Goal: Task Accomplishment & Management: Use online tool/utility

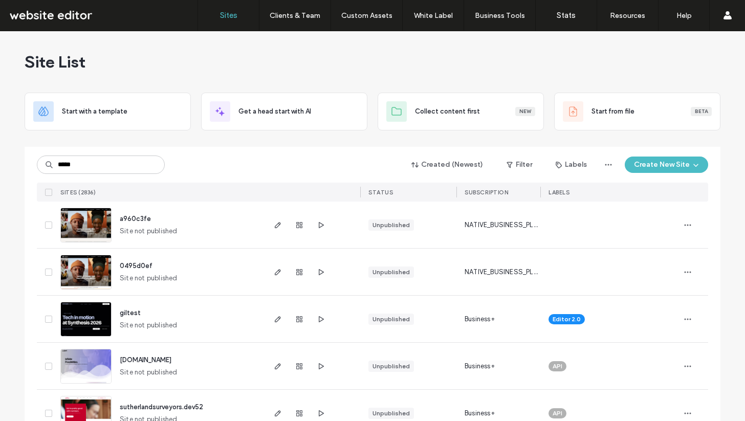
type input "*****"
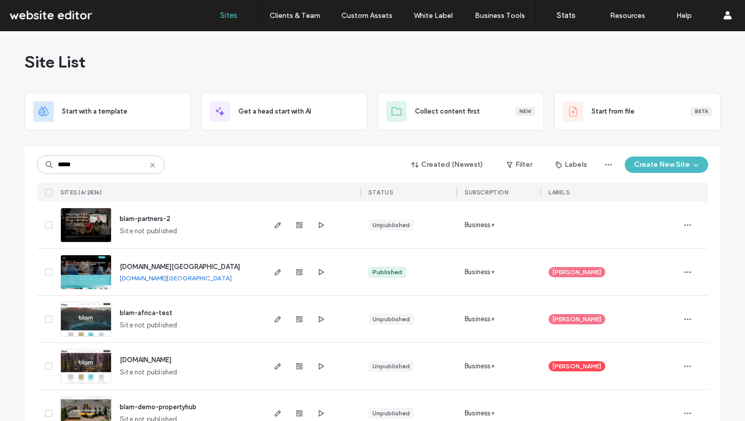
scroll to position [75, 0]
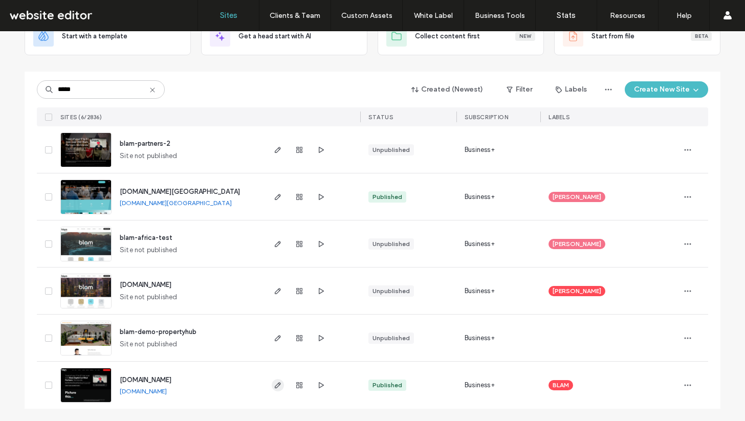
click at [275, 384] on use "button" at bounding box center [278, 385] width 6 height 6
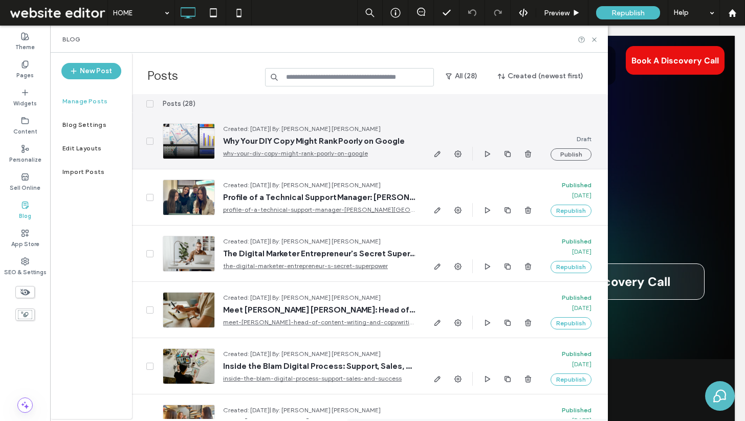
click at [343, 134] on div "Created: [DATE] | By: [PERSON_NAME] [PERSON_NAME] Why Your DIY Copy Might Rank …" at bounding box center [315, 141] width 200 height 35
click at [369, 141] on span "Why Your DIY Copy Might Rank Poorly on Google" at bounding box center [319, 141] width 192 height 10
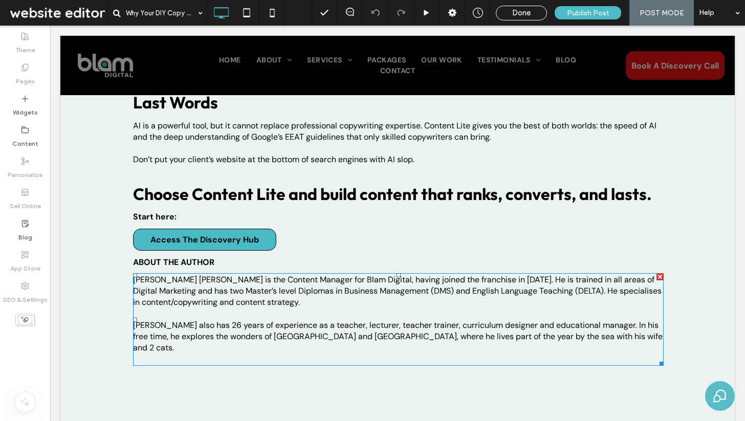
scroll to position [1455, 0]
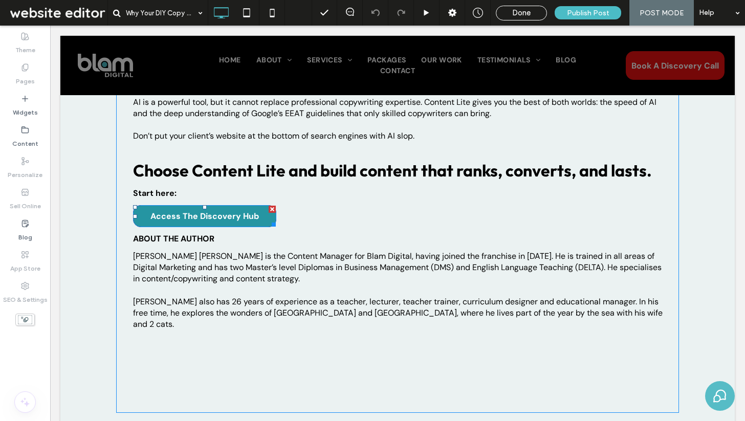
click at [272, 209] on div at bounding box center [271, 209] width 7 height 7
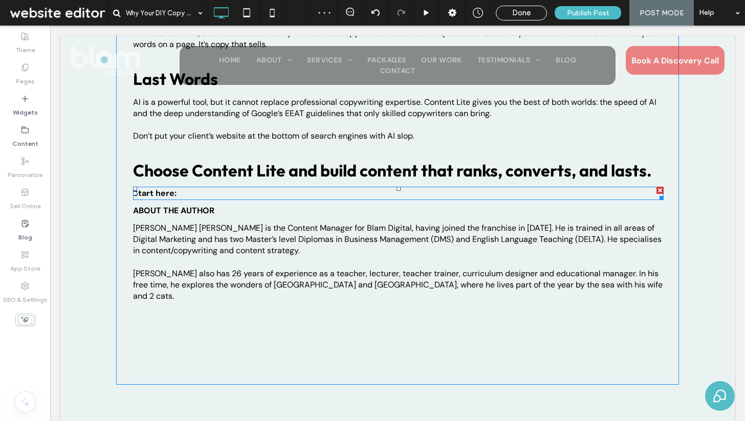
click at [660, 187] on div at bounding box center [659, 190] width 7 height 7
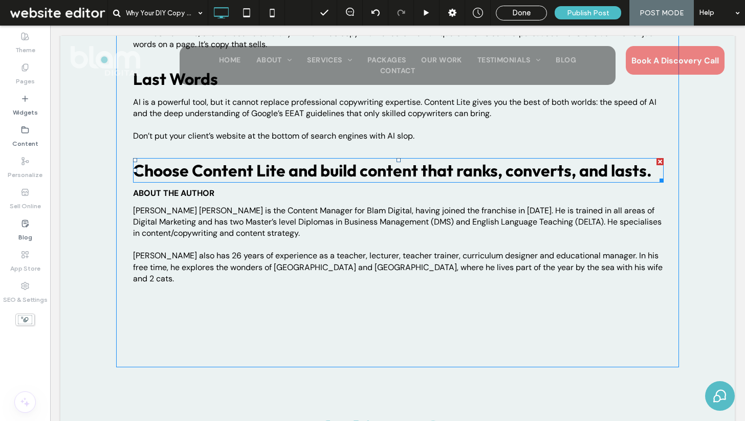
click at [649, 169] on span "Choose Content Lite and build content that ranks, converts, and lasts." at bounding box center [392, 170] width 519 height 20
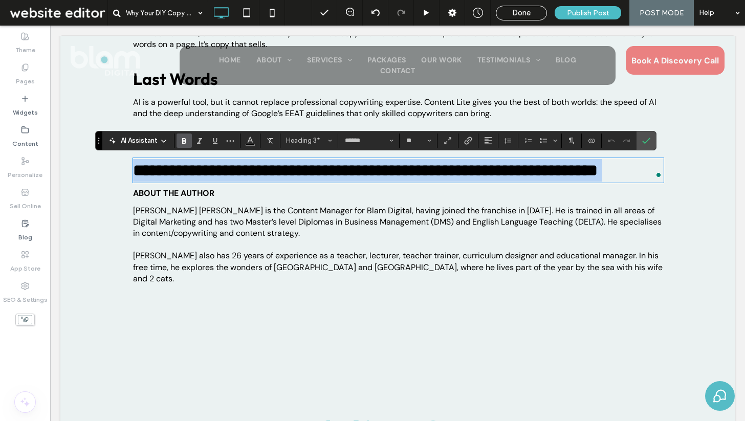
click at [597, 173] on span "**********" at bounding box center [365, 170] width 464 height 16
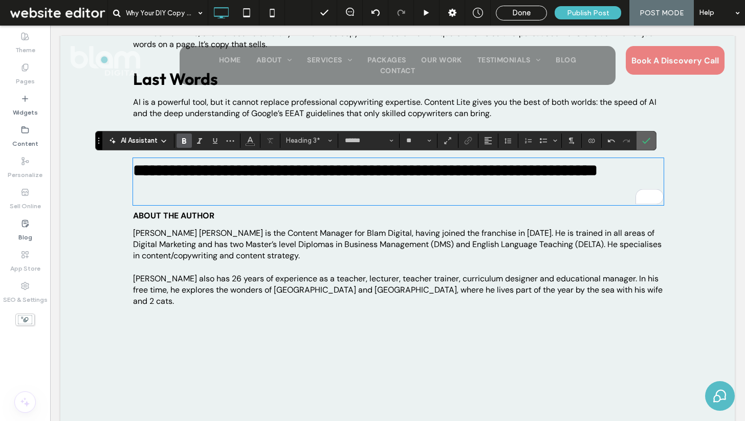
click at [650, 138] on label "Confirm" at bounding box center [645, 140] width 15 height 18
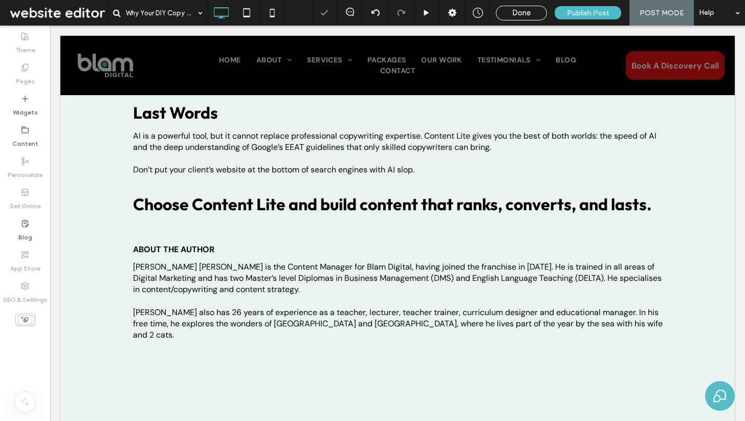
scroll to position [1419, 0]
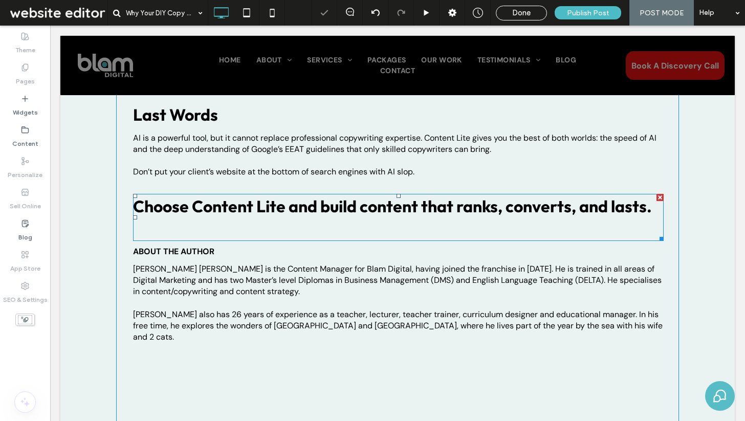
click at [482, 228] on h3 "﻿" at bounding box center [398, 228] width 530 height 23
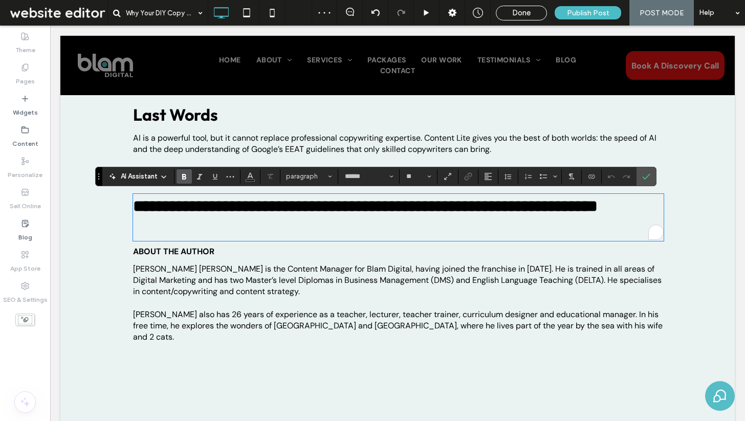
click at [452, 221] on h3 "To enrich screen reader interactions, please activate Accessibility in Grammarl…" at bounding box center [398, 228] width 530 height 23
click at [411, 176] on input "**" at bounding box center [415, 176] width 20 height 8
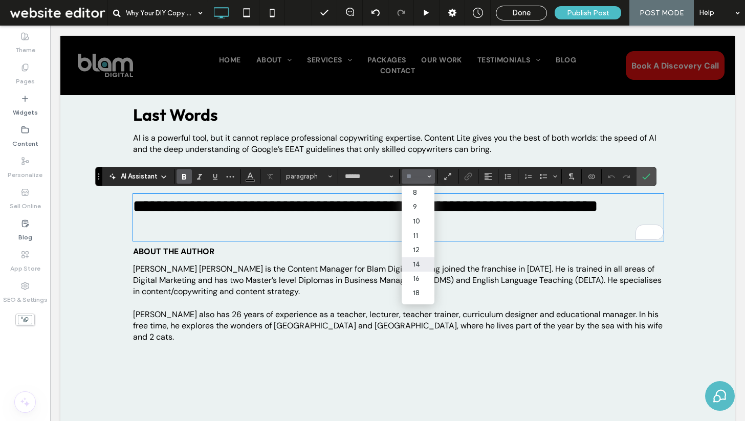
click at [421, 265] on label "14" at bounding box center [417, 264] width 33 height 14
type input "**"
click at [413, 177] on input "**" at bounding box center [415, 176] width 20 height 8
click at [416, 189] on label "8" at bounding box center [417, 193] width 33 height 14
type input "*"
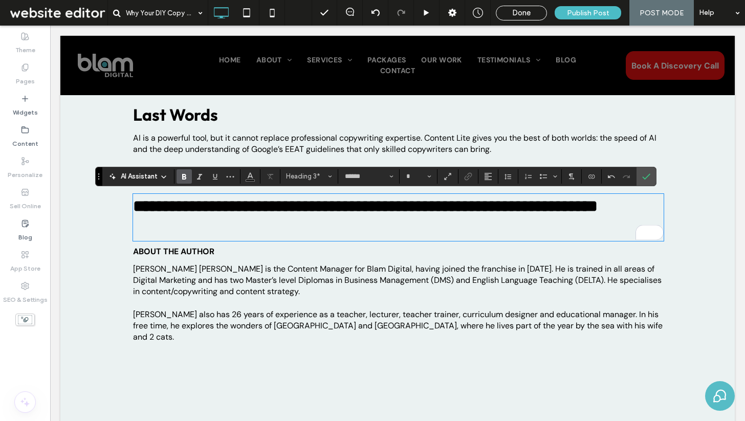
click at [246, 233] on h3 "﻿" at bounding box center [398, 228] width 530 height 23
click at [231, 239] on h3 "﻿" at bounding box center [398, 228] width 530 height 23
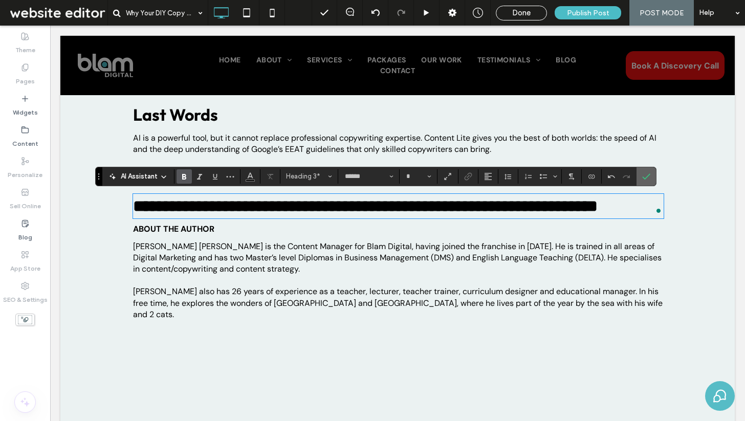
click at [646, 175] on icon "Confirm" at bounding box center [646, 176] width 8 height 8
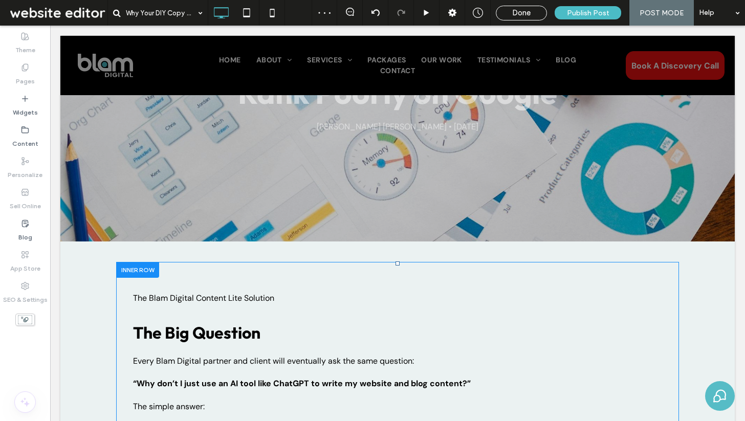
scroll to position [0, 0]
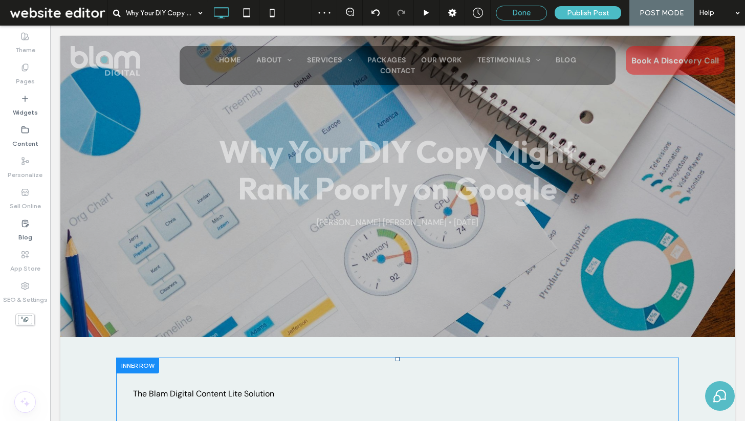
click at [526, 15] on span "Done" at bounding box center [521, 12] width 18 height 9
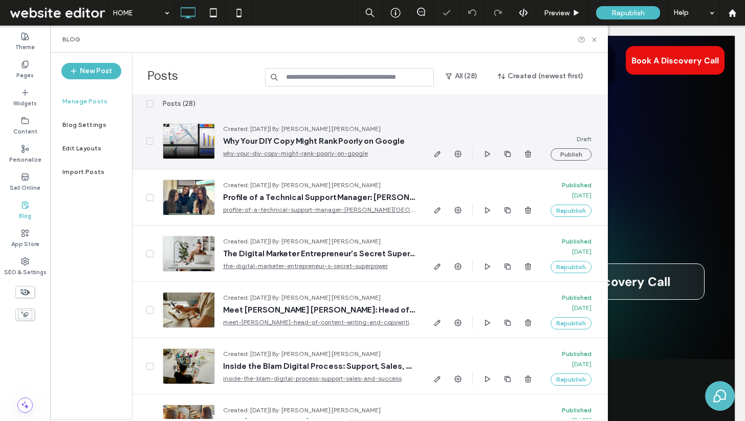
click at [297, 141] on span "Why Your DIY Copy Might Rank Poorly on Google" at bounding box center [319, 141] width 192 height 10
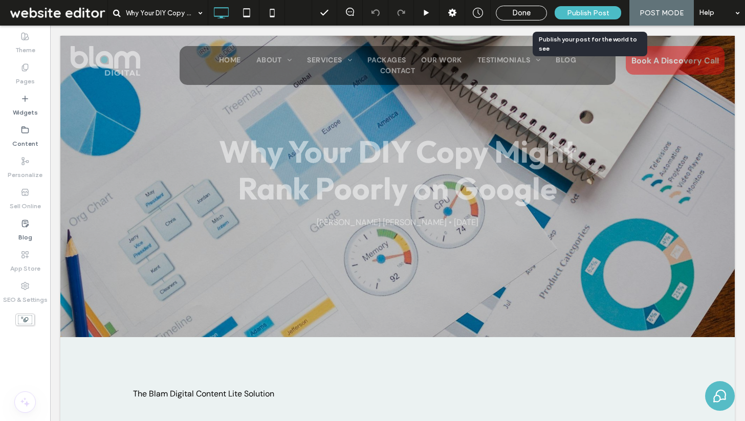
click at [591, 13] on span "Publish Post" at bounding box center [588, 13] width 42 height 9
